Goal: Task Accomplishment & Management: Complete application form

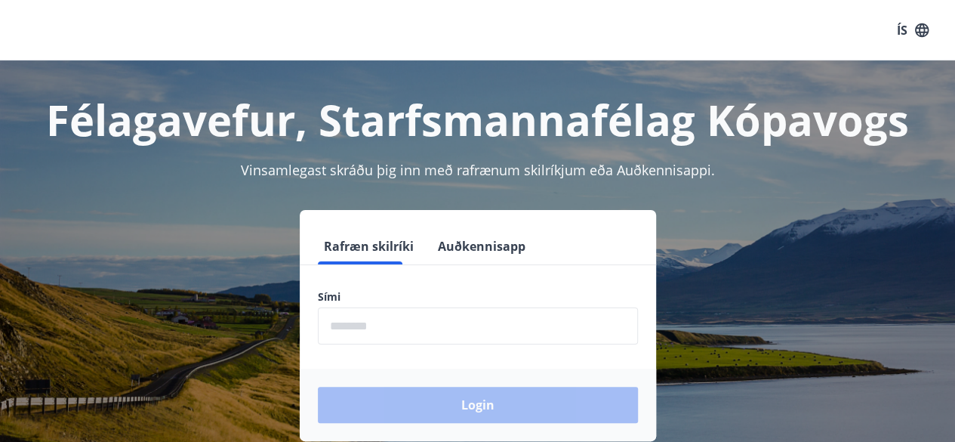
click at [424, 332] on input "phone" at bounding box center [478, 325] width 320 height 37
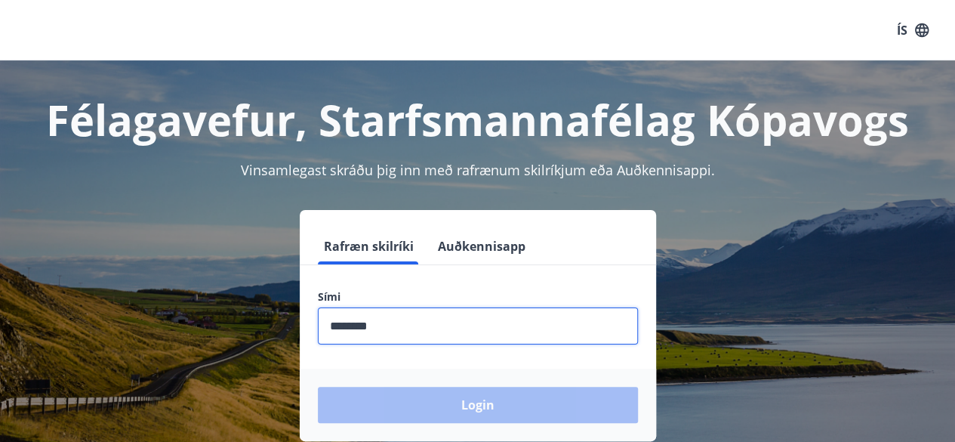
type input "********"
click at [318, 387] on button "Login" at bounding box center [478, 405] width 320 height 36
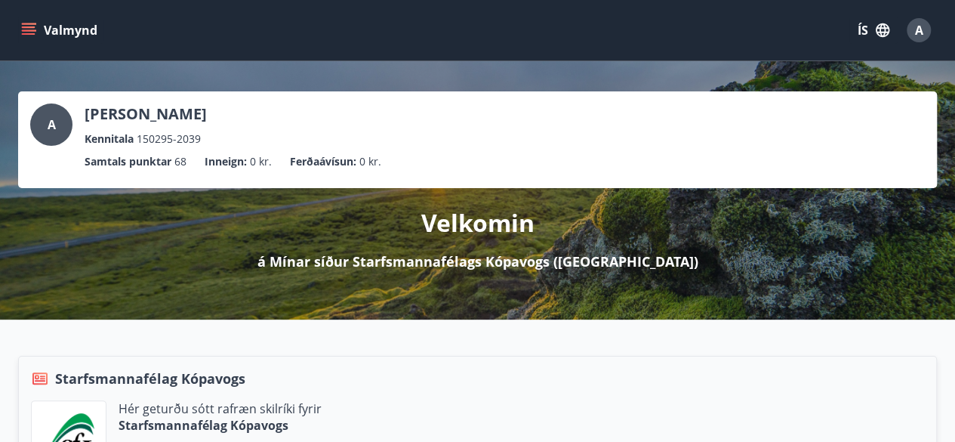
click at [38, 29] on button "Valmynd" at bounding box center [60, 30] width 85 height 27
